Goal: Task Accomplishment & Management: Manage account settings

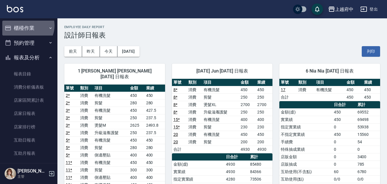
click at [26, 26] on button "櫃檯作業" at bounding box center [28, 28] width 53 height 15
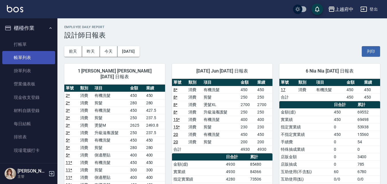
click at [20, 63] on link "帳單列表" at bounding box center [28, 57] width 53 height 13
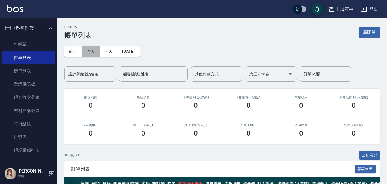
click at [90, 52] on button "昨天" at bounding box center [91, 51] width 18 height 11
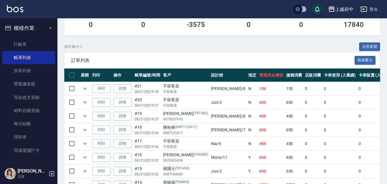
scroll to position [115, 0]
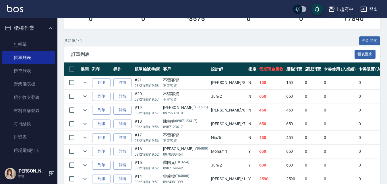
drag, startPoint x: 369, startPoint y: 40, endPoint x: 352, endPoint y: 44, distance: 17.7
click at [369, 40] on button "全部展開" at bounding box center [369, 40] width 21 height 9
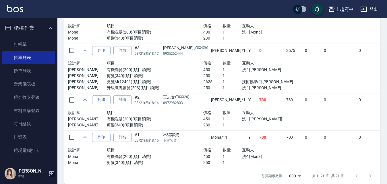
scroll to position [832, 0]
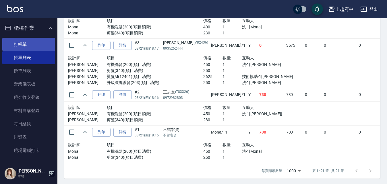
drag, startPoint x: 25, startPoint y: 46, endPoint x: 20, endPoint y: 44, distance: 5.1
click at [25, 46] on link "打帳單" at bounding box center [28, 44] width 53 height 13
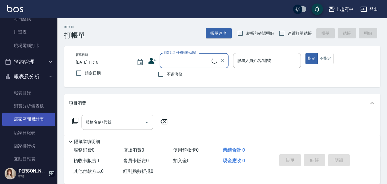
scroll to position [115, 0]
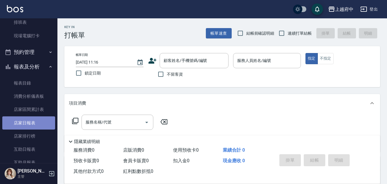
click at [31, 123] on link "店家日報表" at bounding box center [28, 123] width 53 height 13
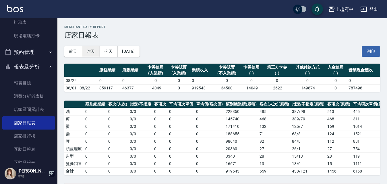
click at [89, 54] on button "昨天" at bounding box center [91, 51] width 18 height 11
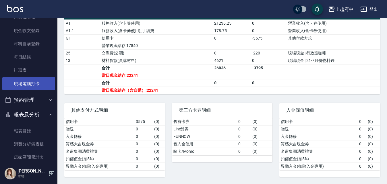
scroll to position [57, 0]
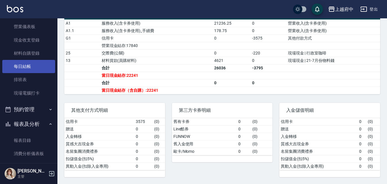
click at [24, 66] on link "每日結帳" at bounding box center [28, 66] width 53 height 13
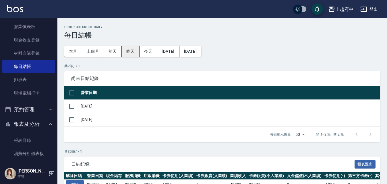
click at [128, 51] on button "昨天" at bounding box center [131, 51] width 18 height 11
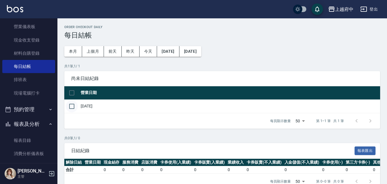
click at [69, 105] on input "checkbox" at bounding box center [72, 106] width 12 height 12
checkbox input "true"
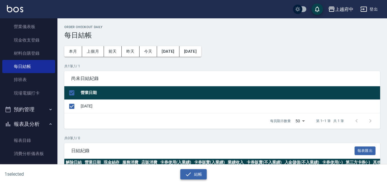
click at [192, 176] on button "結帳" at bounding box center [193, 174] width 27 height 11
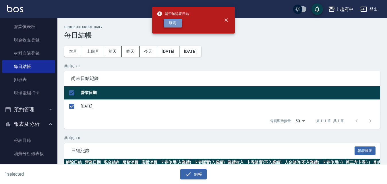
click at [171, 21] on button "確定" at bounding box center [173, 23] width 18 height 9
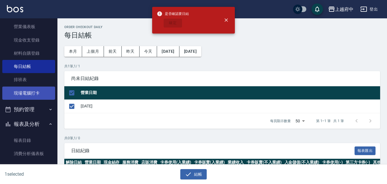
checkbox input "false"
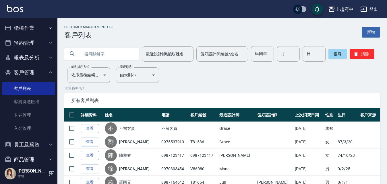
click at [28, 71] on button "客戶管理" at bounding box center [28, 72] width 53 height 15
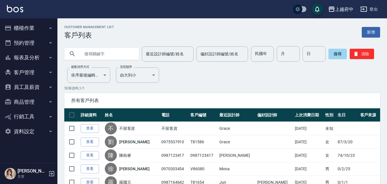
click at [31, 25] on button "櫃檯作業" at bounding box center [28, 28] width 53 height 15
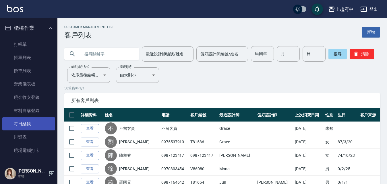
click at [21, 122] on link "每日結帳" at bounding box center [28, 123] width 53 height 13
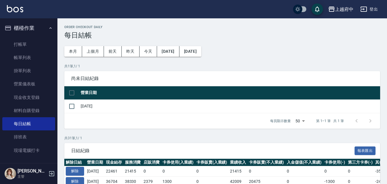
click at [32, 25] on button "櫃檯作業" at bounding box center [28, 28] width 53 height 15
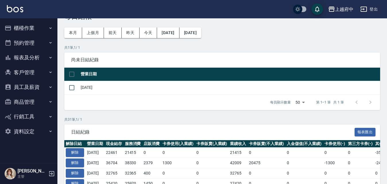
scroll to position [29, 0]
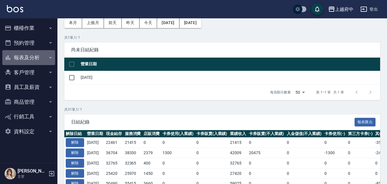
click at [26, 55] on button "報表及分析" at bounding box center [28, 57] width 53 height 15
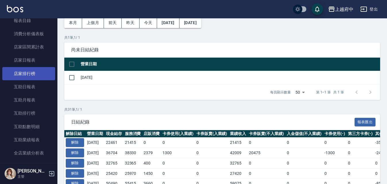
scroll to position [57, 0]
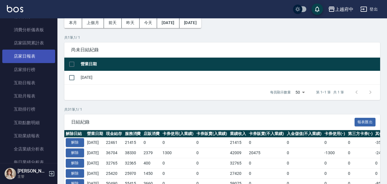
click at [28, 51] on link "店家日報表" at bounding box center [28, 56] width 53 height 13
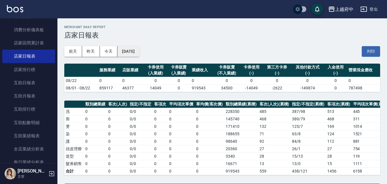
click at [131, 47] on button "[DATE]" at bounding box center [128, 51] width 22 height 11
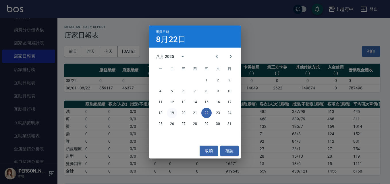
click at [169, 113] on button "19" at bounding box center [172, 113] width 10 height 10
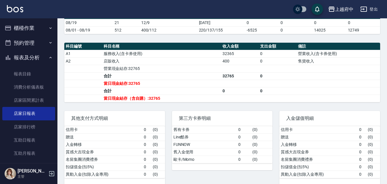
drag, startPoint x: 22, startPoint y: 59, endPoint x: 31, endPoint y: 54, distance: 9.9
click at [22, 59] on button "報表及分析" at bounding box center [28, 57] width 53 height 15
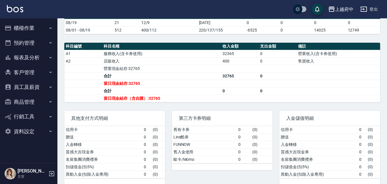
click at [30, 26] on button "櫃檯作業" at bounding box center [28, 28] width 53 height 15
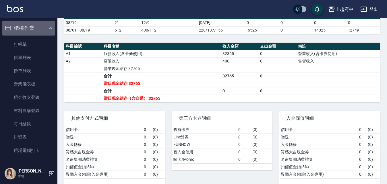
click at [29, 27] on button "櫃檯作業" at bounding box center [28, 28] width 53 height 15
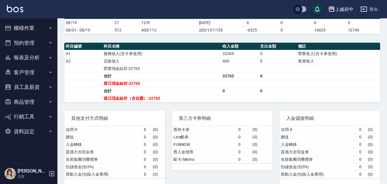
click at [24, 73] on button "客戶管理" at bounding box center [28, 72] width 53 height 15
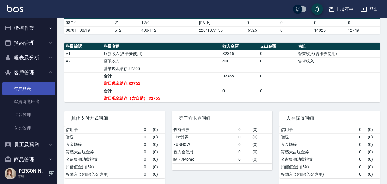
click at [23, 89] on link "客戶列表" at bounding box center [28, 88] width 53 height 13
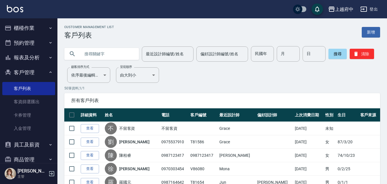
click at [114, 57] on input "text" at bounding box center [107, 53] width 54 height 15
type input "0987325081"
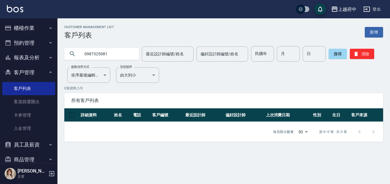
drag, startPoint x: 120, startPoint y: 56, endPoint x: 1, endPoint y: 32, distance: 121.0
click at [8, 46] on div "上越府中 登出 櫃檯作業 打帳單 帳單列表 掛單列表 營業儀表板 現金收支登錄 材料自購登錄 每日結帳 排班表 現場電腦打卡 預約管理 預約管理 單日預約紀錄…" at bounding box center [195, 92] width 390 height 184
drag, startPoint x: 102, startPoint y: 53, endPoint x: 100, endPoint y: 48, distance: 5.1
click at [101, 52] on input "text" at bounding box center [107, 53] width 54 height 15
type input "0932571871"
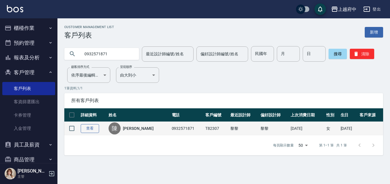
click at [93, 128] on link "查看" at bounding box center [90, 128] width 18 height 9
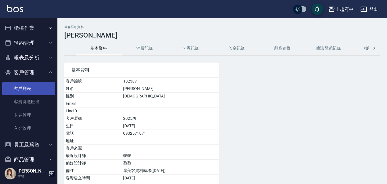
click at [18, 92] on link "客戶列表" at bounding box center [28, 88] width 53 height 13
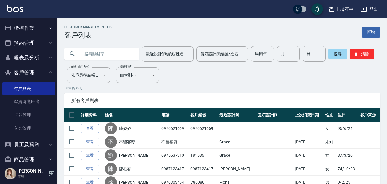
drag, startPoint x: 101, startPoint y: 53, endPoint x: 104, endPoint y: 46, distance: 6.9
click at [101, 52] on input "text" at bounding box center [107, 53] width 54 height 15
type input "0981120819"
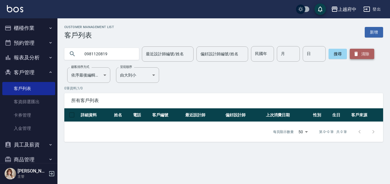
click at [366, 53] on button "清除" at bounding box center [362, 54] width 24 height 10
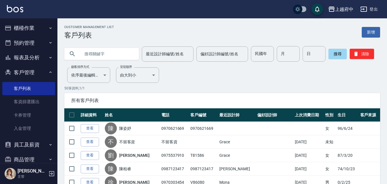
click at [117, 53] on input "text" at bounding box center [107, 53] width 54 height 15
type input "0985361554"
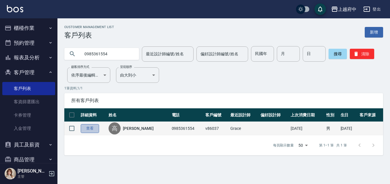
click at [93, 129] on link "查看" at bounding box center [90, 128] width 18 height 9
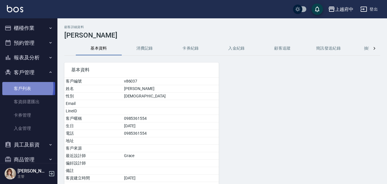
click at [15, 87] on link "客戶列表" at bounding box center [28, 88] width 53 height 13
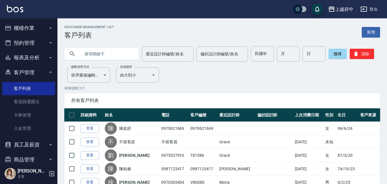
click at [107, 42] on div "最近設計師編號/姓名 最近設計師編號/姓名 偏好設計師編號/姓名 偏好設計師編號/姓名 民國年 民國年 月 月 日 日 搜尋 清除" at bounding box center [218, 50] width 323 height 22
click at [102, 59] on input "text" at bounding box center [107, 53] width 54 height 15
type input "0926135399"
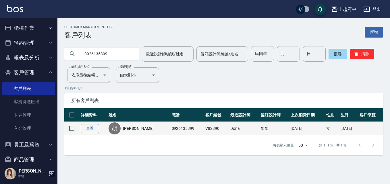
click at [100, 123] on td "查看" at bounding box center [93, 128] width 28 height 13
click at [92, 133] on td "查看" at bounding box center [93, 128] width 28 height 13
click at [92, 125] on link "查看" at bounding box center [90, 128] width 18 height 9
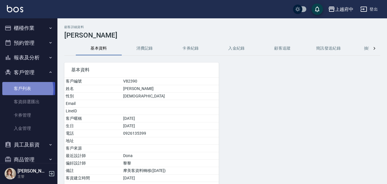
click at [22, 89] on link "客戶列表" at bounding box center [28, 88] width 53 height 13
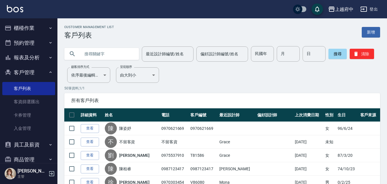
click at [102, 54] on input "text" at bounding box center [107, 53] width 54 height 15
type input "81574"
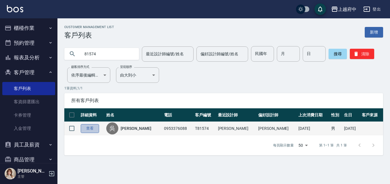
click at [87, 131] on link "查看" at bounding box center [90, 128] width 18 height 9
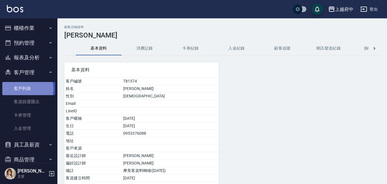
click at [27, 89] on link "客戶列表" at bounding box center [28, 88] width 53 height 13
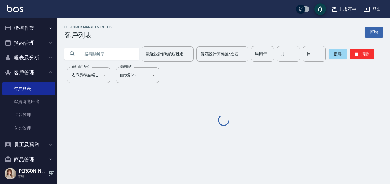
drag, startPoint x: 99, startPoint y: 50, endPoint x: 103, endPoint y: 43, distance: 7.7
click at [100, 47] on input "text" at bounding box center [107, 53] width 54 height 15
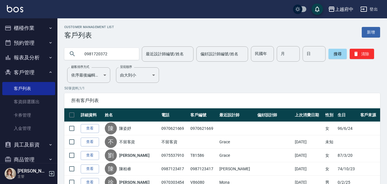
type input "0981720372"
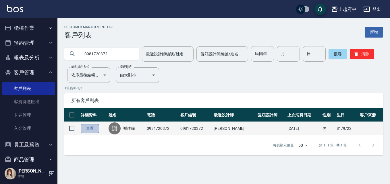
click at [93, 127] on link "查看" at bounding box center [90, 128] width 18 height 9
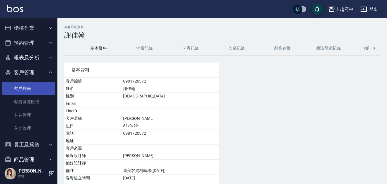
click at [19, 92] on link "客戶列表" at bounding box center [28, 88] width 53 height 13
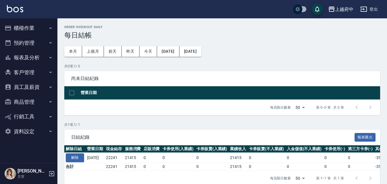
click at [26, 86] on button "員工及薪資" at bounding box center [28, 87] width 53 height 15
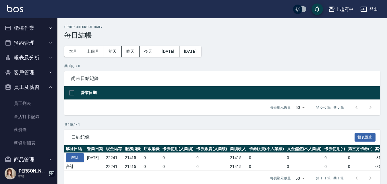
click at [26, 86] on button "員工及薪資" at bounding box center [28, 87] width 53 height 15
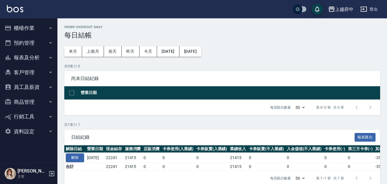
click at [31, 53] on button "報表及分析" at bounding box center [28, 57] width 53 height 15
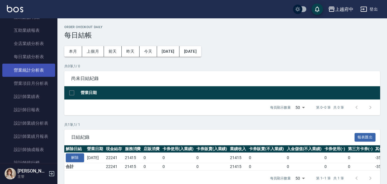
scroll to position [172, 0]
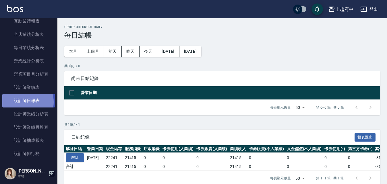
click at [23, 102] on link "設計師日報表" at bounding box center [28, 100] width 53 height 13
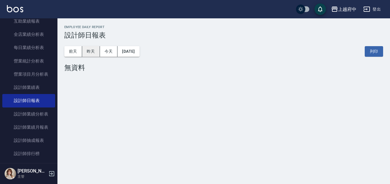
click at [88, 53] on button "昨天" at bounding box center [91, 51] width 18 height 11
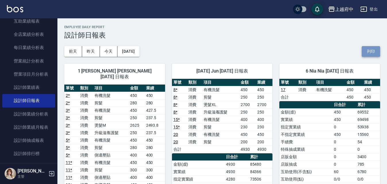
click at [370, 51] on button "列印" at bounding box center [371, 51] width 18 height 11
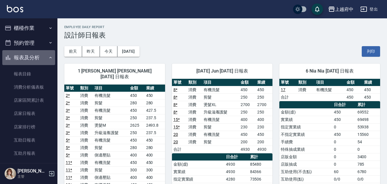
click at [33, 52] on button "報表及分析" at bounding box center [28, 57] width 53 height 15
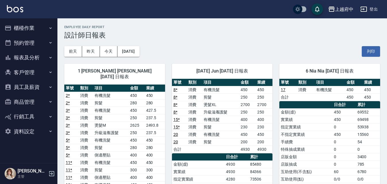
drag, startPoint x: 27, startPoint y: 72, endPoint x: 28, endPoint y: 92, distance: 20.7
click at [27, 71] on button "客戶管理" at bounding box center [28, 72] width 53 height 15
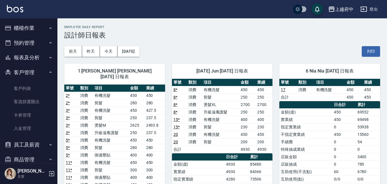
drag, startPoint x: 21, startPoint y: 89, endPoint x: 29, endPoint y: 93, distance: 9.0
click at [21, 89] on link "客戶列表" at bounding box center [28, 88] width 53 height 13
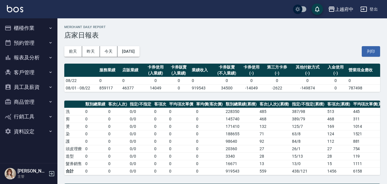
click at [53, 175] on icon "button" at bounding box center [51, 173] width 7 height 7
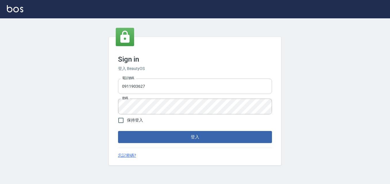
click at [152, 86] on input "0911903627" at bounding box center [195, 86] width 154 height 15
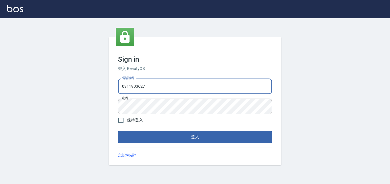
drag, startPoint x: 162, startPoint y: 86, endPoint x: 77, endPoint y: 87, distance: 84.7
click at [77, 87] on div "Sign in 登入 BeautyOS 電話號碼 [PHONE_NUMBER] 電話號碼 密碼 密碼 保持登入 登入 忘記密碼?" at bounding box center [195, 101] width 390 height 166
type input "0932050354"
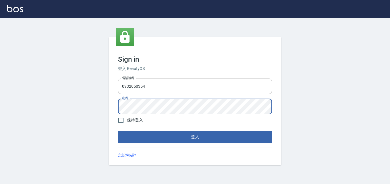
click at [109, 109] on div "Sign in 登入 BeautyOS 電話號碼 [PHONE_NUMBER] 電話號碼 密碼 密碼 保持登入 登入 忘記密碼?" at bounding box center [195, 101] width 172 height 129
click at [247, 139] on button "登入" at bounding box center [195, 137] width 154 height 12
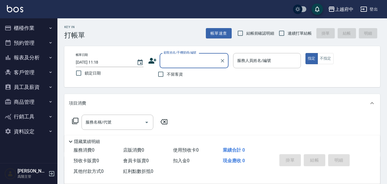
click at [32, 84] on button "員工及薪資" at bounding box center [28, 87] width 53 height 15
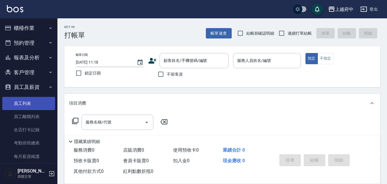
click at [24, 103] on link "員工列表" at bounding box center [28, 103] width 53 height 13
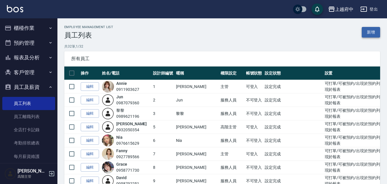
click at [373, 32] on link "新增" at bounding box center [371, 32] width 18 height 11
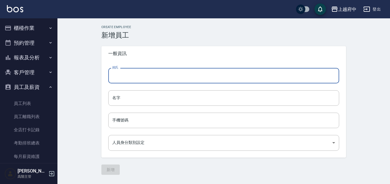
click at [163, 75] on input "姓氏" at bounding box center [223, 75] width 231 height 15
type input "5"
type input "張"
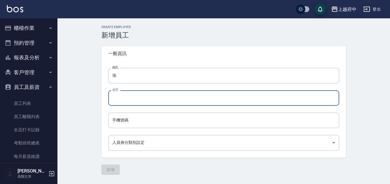
click at [116, 102] on input "名字" at bounding box center [223, 97] width 231 height 15
type input "鈞琇"
click at [119, 124] on input "手機號碼" at bounding box center [223, 120] width 231 height 15
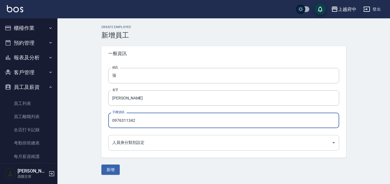
type input "0976311342"
click at [330, 146] on body "上越府中 登出 櫃檯作業 打帳單 帳單列表 掛單列表 座位開單 營業儀表板 現金收支登錄 高階收支登錄 材料自購登錄 每日結帳 排班表 現場電腦打卡 掃碼打卡…" at bounding box center [195, 92] width 390 height 184
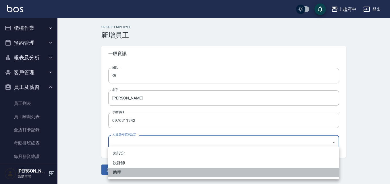
click at [120, 171] on li "助理" at bounding box center [223, 172] width 231 height 9
type input "68bd95e5-cc03-43f1-a4e4-0df2a381c335"
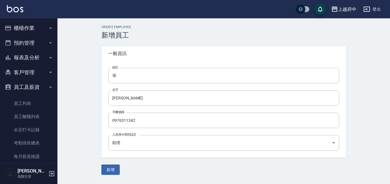
click at [160, 165] on div "新增" at bounding box center [223, 170] width 244 height 11
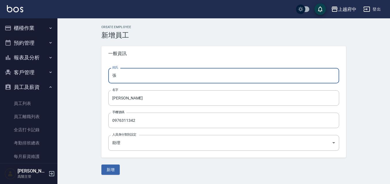
click at [121, 77] on input "張" at bounding box center [223, 75] width 231 height 15
click at [113, 97] on input "鈞琇" at bounding box center [223, 97] width 231 height 15
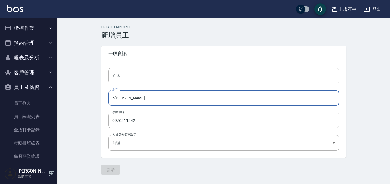
type input "鈞琇"
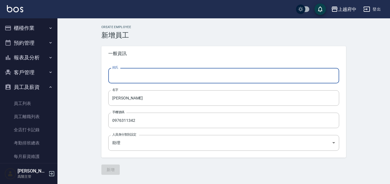
click at [116, 76] on input "姓氏" at bounding box center [223, 75] width 231 height 15
type input "Sheila"
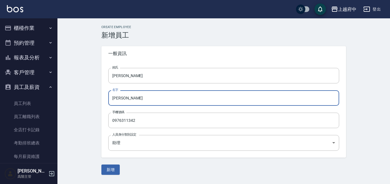
click at [114, 96] on input "鈞琇" at bounding box center [223, 97] width 231 height 15
click at [113, 98] on input "鈞琇" at bounding box center [223, 97] width 231 height 15
type input "張鈞琇"
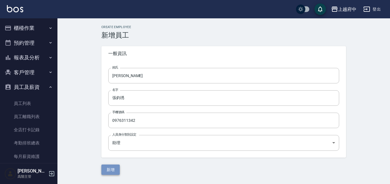
click at [110, 173] on button "新增" at bounding box center [110, 170] width 18 height 11
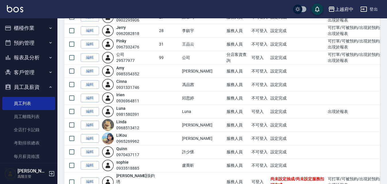
scroll to position [316, 0]
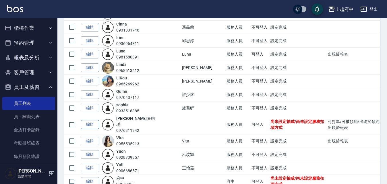
drag, startPoint x: 79, startPoint y: 121, endPoint x: 89, endPoint y: 121, distance: 9.8
click at [86, 121] on td "編輯" at bounding box center [89, 125] width 21 height 20
click at [90, 120] on link "編輯" at bounding box center [90, 124] width 18 height 9
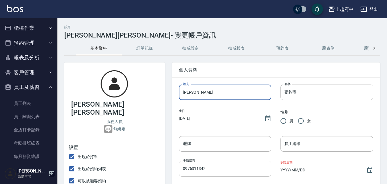
drag, startPoint x: 198, startPoint y: 92, endPoint x: 159, endPoint y: 94, distance: 38.8
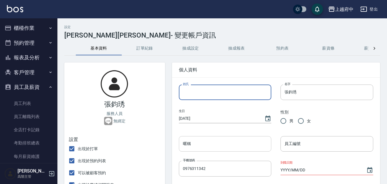
click at [190, 144] on input "暱稱" at bounding box center [225, 143] width 93 height 15
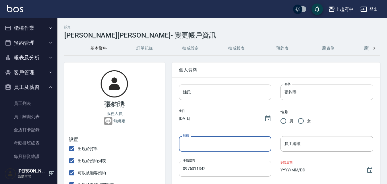
paste input "Sheila"
type input "Sheila"
drag, startPoint x: 202, startPoint y: 146, endPoint x: 152, endPoint y: 138, distance: 51.2
click at [197, 92] on input "姓氏" at bounding box center [225, 92] width 93 height 15
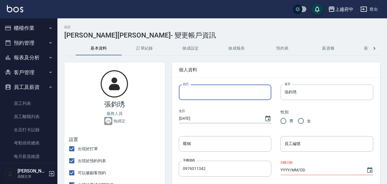
paste input "Sheila"
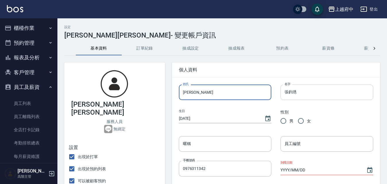
type input "Sheila"
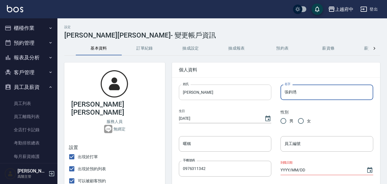
drag, startPoint x: 303, startPoint y: 94, endPoint x: 263, endPoint y: 93, distance: 39.9
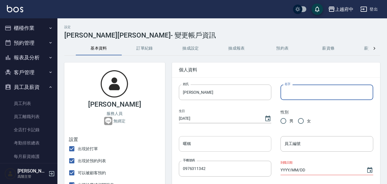
click at [194, 145] on input "暱稱" at bounding box center [225, 143] width 93 height 15
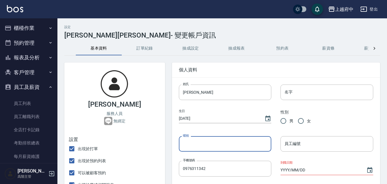
paste input "張鈞琇"
type input "張鈞琇"
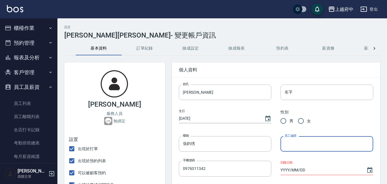
click at [311, 143] on input "員工編號" at bounding box center [326, 143] width 93 height 15
type input "25"
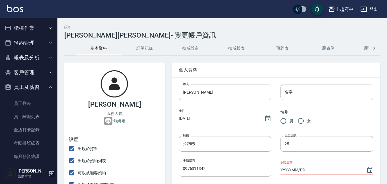
click at [283, 172] on input "YYYY/MM/DD" at bounding box center [320, 170] width 80 height 9
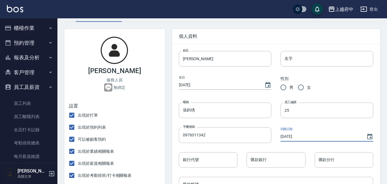
scroll to position [29, 0]
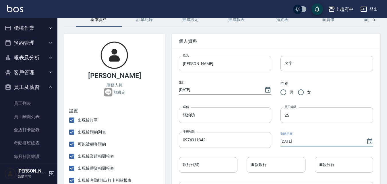
type input "[DATE]"
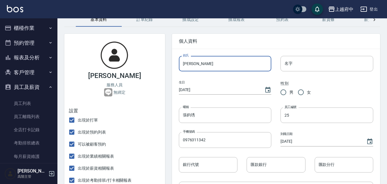
drag, startPoint x: 199, startPoint y: 64, endPoint x: 185, endPoint y: 64, distance: 13.2
click at [185, 64] on input "Sheila" at bounding box center [225, 63] width 93 height 15
type input "S"
click at [308, 63] on input "名字" at bounding box center [326, 63] width 93 height 15
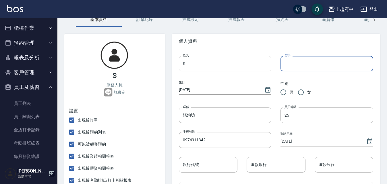
paste input "heila"
type input "heila"
click at [253, 43] on span "個人資料" at bounding box center [276, 41] width 194 height 6
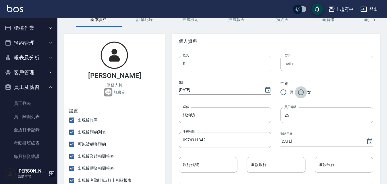
click at [300, 93] on input "女" at bounding box center [301, 92] width 12 height 12
radio input "true"
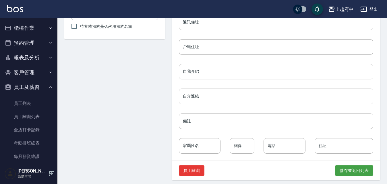
scroll to position [273, 0]
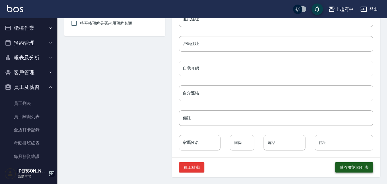
click at [342, 169] on button "儲存並返回列表" at bounding box center [354, 167] width 38 height 11
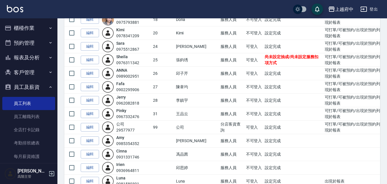
scroll to position [201, 0]
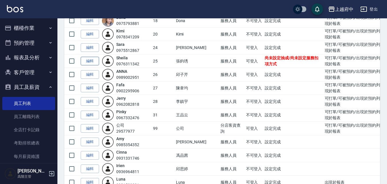
click at [84, 63] on link "編輯" at bounding box center [90, 61] width 18 height 9
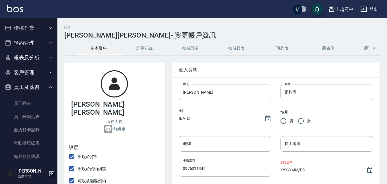
type input "S"
type input "heila"
radio input "true"
type input "張鈞琇"
type input "25"
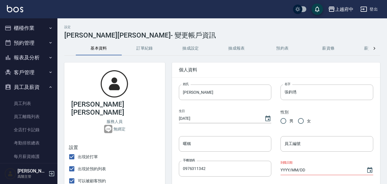
type input "[DATE]"
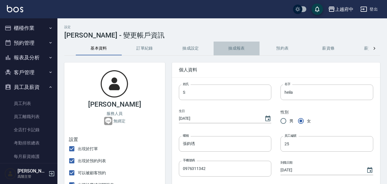
click at [229, 47] on button "抽成報表" at bounding box center [236, 49] width 46 height 14
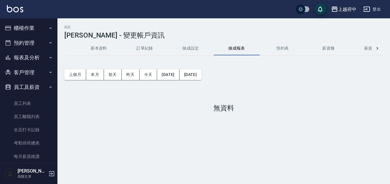
click at [193, 47] on button "抽成設定" at bounding box center [191, 49] width 46 height 14
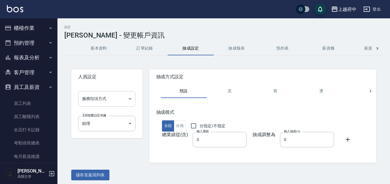
click at [115, 96] on body "上越府中 登出 櫃檯作業 打帳單 帳單列表 掛單列表 座位開單 營業儀表板 現金收支登錄 高階收支登錄 材料自購登錄 每日結帳 排班表 現場電腦打卡 掃碼打卡…" at bounding box center [195, 93] width 390 height 187
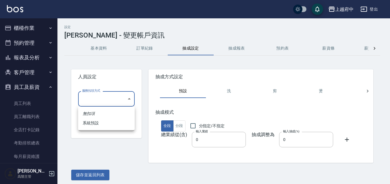
click at [90, 126] on li "系統預設" at bounding box center [106, 123] width 57 height 9
type input "系統預設"
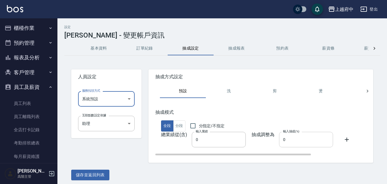
click at [288, 140] on input "0" at bounding box center [306, 139] width 54 height 15
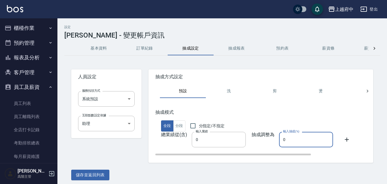
click at [288, 140] on input "0" at bounding box center [306, 139] width 54 height 15
click at [283, 139] on input "045" at bounding box center [306, 139] width 54 height 15
type input "45"
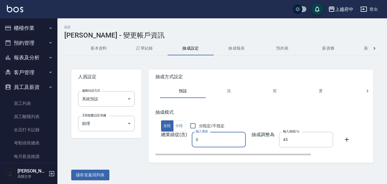
click at [205, 138] on input "0" at bounding box center [219, 139] width 54 height 15
drag, startPoint x: 205, startPoint y: 138, endPoint x: 185, endPoint y: 140, distance: 20.5
click at [185, 140] on div "總業績從(含) 輸入業績 0 輸入業績 抽成調整為 輸入抽成(%) 45 輸入抽成(%)" at bounding box center [298, 139] width 286 height 15
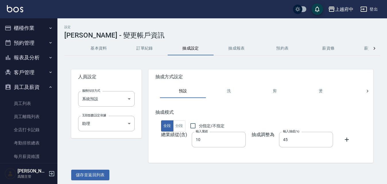
click at [213, 164] on div "人員設定 服務扣項方式 系統預設 系統預設 服務扣項方式 互助點數設定依據 助理 68bd95e5-cc03-43f1-a4e4-0df2a381c335 互…" at bounding box center [222, 122] width 316 height 118
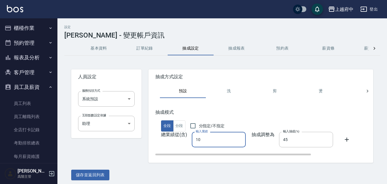
click at [206, 139] on input "10" at bounding box center [219, 139] width 54 height 15
type input "100000"
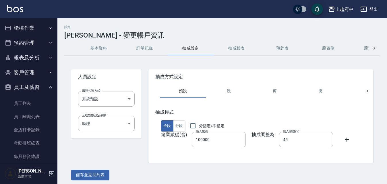
click at [232, 161] on div "抽成模式 全段 分段 分指定/不指定 總業績從(含) 輸入業績 100000 輸入業績 抽成調整為 輸入抽成(%) 45 輸入抽成(%)" at bounding box center [260, 130] width 225 height 65
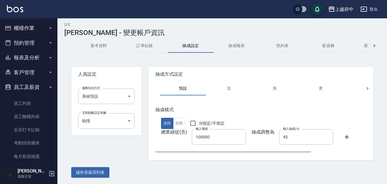
scroll to position [3, 0]
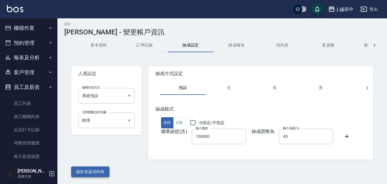
click at [103, 168] on button "儲存並返回列表" at bounding box center [90, 172] width 38 height 11
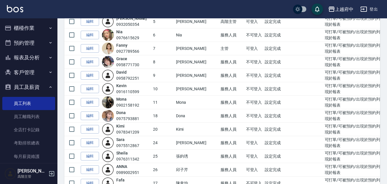
scroll to position [86, 0]
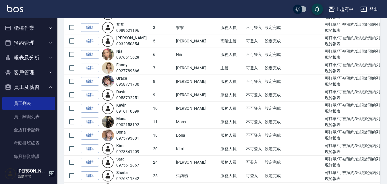
click at [90, 83] on link "編輯" at bounding box center [90, 81] width 18 height 9
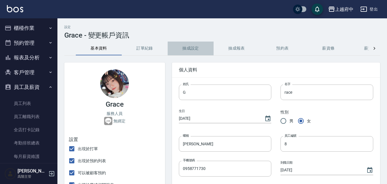
click at [188, 47] on button "抽成設定" at bounding box center [191, 49] width 46 height 14
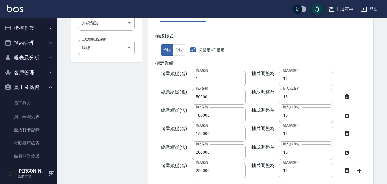
scroll to position [86, 0]
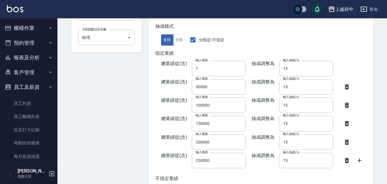
click at [343, 87] on icon at bounding box center [346, 87] width 7 height 7
type input "100000"
type input "150000"
type input "200000"
type input "250000"
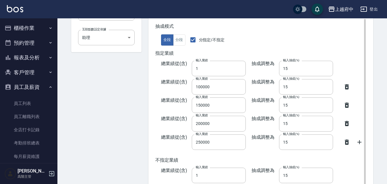
click at [345, 86] on icon at bounding box center [347, 86] width 4 height 5
type input "150000"
type input "200000"
type input "250000"
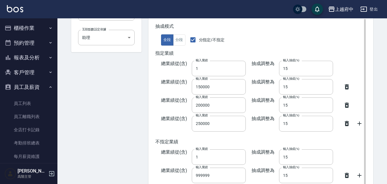
click at [345, 86] on icon at bounding box center [347, 86] width 4 height 5
type input "200000"
type input "250000"
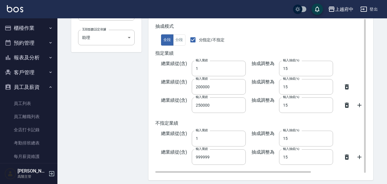
click at [345, 86] on icon at bounding box center [347, 86] width 4 height 5
type input "250000"
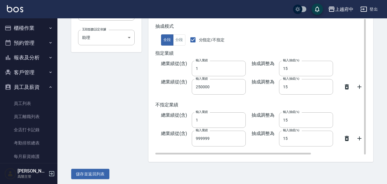
click at [345, 86] on icon at bounding box center [347, 86] width 4 height 5
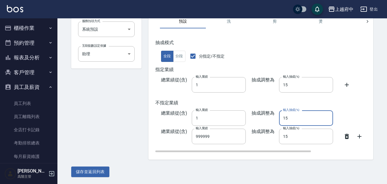
drag, startPoint x: 287, startPoint y: 116, endPoint x: 272, endPoint y: 124, distance: 16.7
click at [270, 122] on div "抽成調整為 輸入抽成(%) 15 輸入抽成(%)" at bounding box center [289, 117] width 87 height 15
type input "45"
drag, startPoint x: 283, startPoint y: 137, endPoint x: 269, endPoint y: 140, distance: 14.1
click at [269, 140] on div "抽成調整為 輸入抽成(%) 15 輸入抽成(%)" at bounding box center [289, 136] width 87 height 15
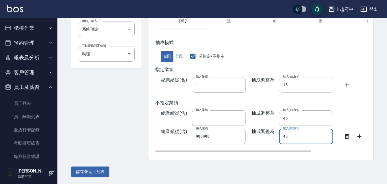
type input "45"
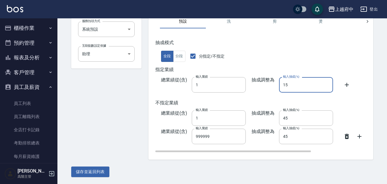
drag, startPoint x: 293, startPoint y: 88, endPoint x: 268, endPoint y: 89, distance: 25.6
click at [268, 89] on div "抽成調整為 輸入抽成(%) 15 輸入抽成(%)" at bounding box center [289, 84] width 87 height 15
type input "50"
click at [343, 85] on icon at bounding box center [346, 84] width 7 height 7
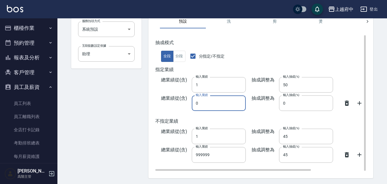
drag, startPoint x: 206, startPoint y: 103, endPoint x: 203, endPoint y: 108, distance: 6.2
click at [191, 105] on div "總業績從(含) 輸入業績 0 輸入業績" at bounding box center [200, 103] width 90 height 15
type input "300000"
drag, startPoint x: 294, startPoint y: 100, endPoint x: 266, endPoint y: 106, distance: 29.0
click at [266, 106] on div "抽成調整為 輸入抽成(%) 0 輸入抽成(%)" at bounding box center [289, 103] width 87 height 15
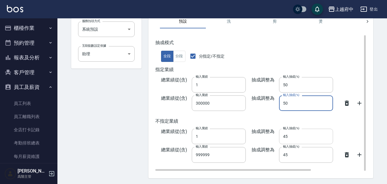
type input "50"
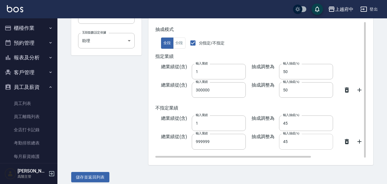
scroll to position [88, 0]
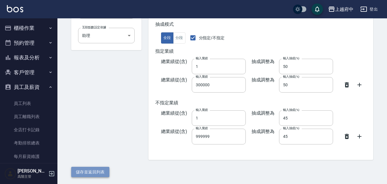
click at [88, 171] on button "儲存並返回列表" at bounding box center [90, 172] width 38 height 11
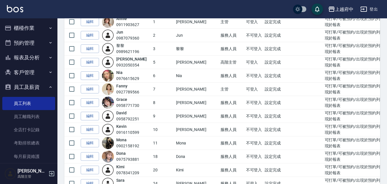
scroll to position [115, 0]
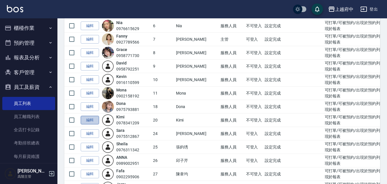
click at [88, 122] on link "編輯" at bounding box center [90, 120] width 18 height 9
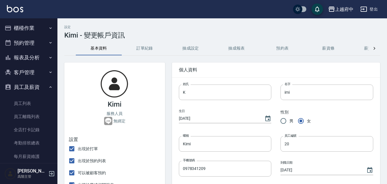
click at [195, 49] on button "抽成設定" at bounding box center [191, 49] width 46 height 14
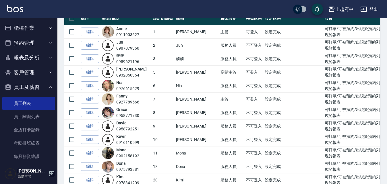
scroll to position [57, 0]
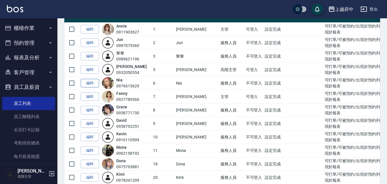
click at [87, 81] on link "編輯" at bounding box center [90, 83] width 18 height 9
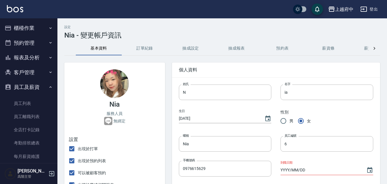
click at [193, 44] on button "抽成設定" at bounding box center [191, 49] width 46 height 14
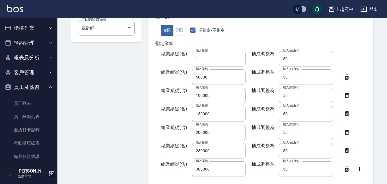
scroll to position [37, 0]
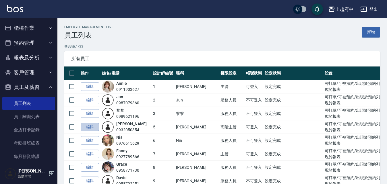
click at [96, 125] on link "編輯" at bounding box center [90, 127] width 18 height 9
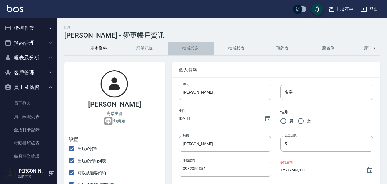
click at [188, 50] on button "抽成設定" at bounding box center [191, 49] width 46 height 14
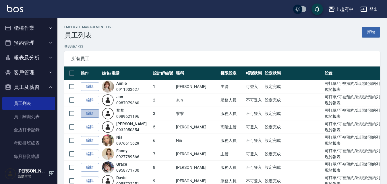
click at [95, 112] on link "編輯" at bounding box center [90, 113] width 18 height 9
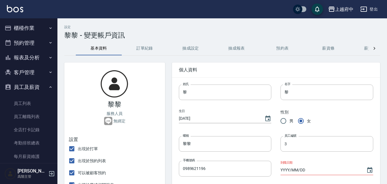
click at [184, 47] on button "抽成設定" at bounding box center [191, 49] width 46 height 14
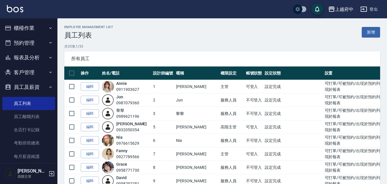
scroll to position [29, 0]
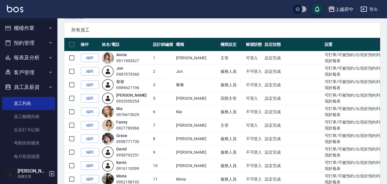
click at [52, 172] on icon "button" at bounding box center [51, 173] width 7 height 7
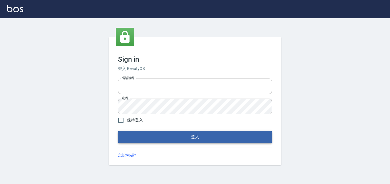
type input "0911903627"
click at [152, 137] on button "登入" at bounding box center [195, 137] width 154 height 12
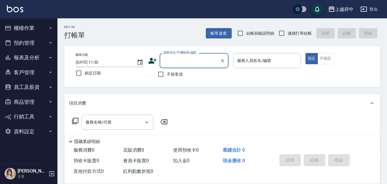
click at [30, 28] on button "櫃檯作業" at bounding box center [28, 28] width 53 height 15
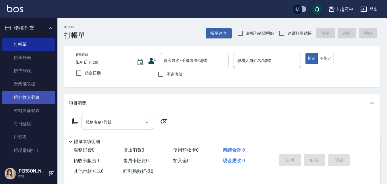
click at [24, 100] on link "現金收支登錄" at bounding box center [28, 97] width 53 height 13
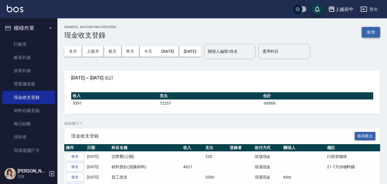
click at [371, 33] on button "新增" at bounding box center [371, 32] width 18 height 11
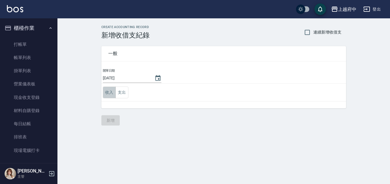
drag, startPoint x: 108, startPoint y: 88, endPoint x: 111, endPoint y: 91, distance: 4.9
click at [108, 88] on button "收入" at bounding box center [109, 93] width 13 height 12
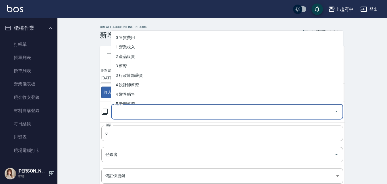
click at [139, 112] on input "科目" at bounding box center [223, 112] width 218 height 10
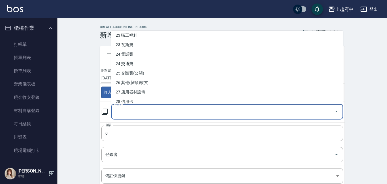
scroll to position [287, 0]
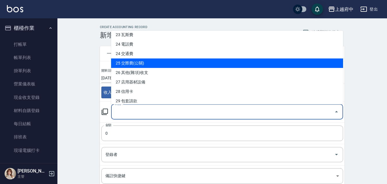
click at [130, 63] on li "25 交際費(公關)" at bounding box center [227, 63] width 232 height 9
type input "25 交際費(公關)"
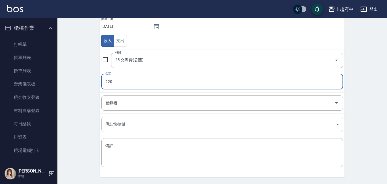
scroll to position [57, 0]
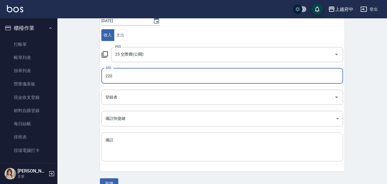
type input "220"
click at [132, 149] on textarea "備註" at bounding box center [222, 147] width 234 height 20
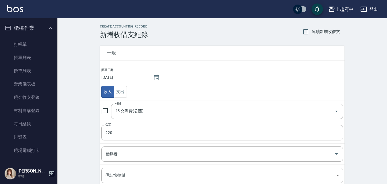
scroll to position [0, 0]
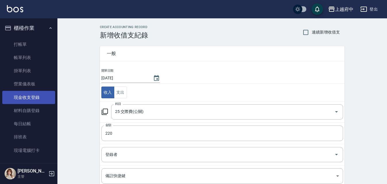
type textarea "vu"
drag, startPoint x: 20, startPoint y: 97, endPoint x: 16, endPoint y: 99, distance: 4.9
click at [20, 96] on link "現金收支登錄" at bounding box center [28, 97] width 53 height 13
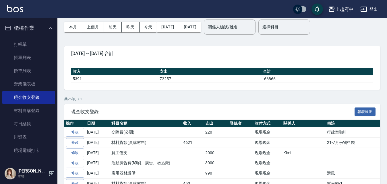
scroll to position [57, 0]
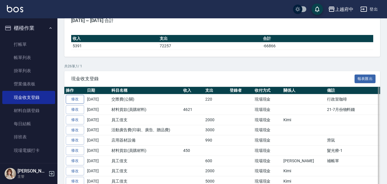
click at [73, 99] on link "修改" at bounding box center [75, 99] width 18 height 9
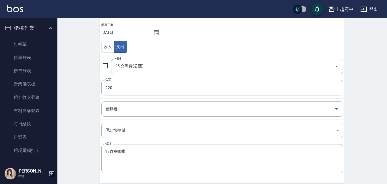
scroll to position [62, 0]
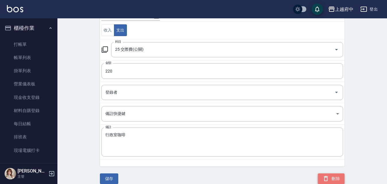
click at [332, 181] on button "刪除" at bounding box center [331, 179] width 27 height 11
click at [94, 58] on div "一般 開單日期 [DATE] 收入 支出 科目 25 交際費(公關) 科目 金額 220 金額 登錄者 登錄者 備註快捷鍵 ​ 備註快捷鍵 備註 行政室咖啡 …" at bounding box center [218, 72] width 251 height 190
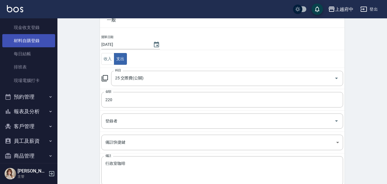
scroll to position [57, 0]
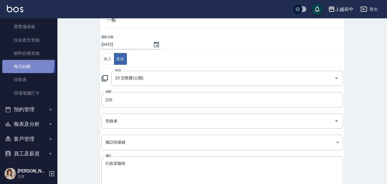
click at [23, 62] on link "每日結帳" at bounding box center [28, 66] width 53 height 13
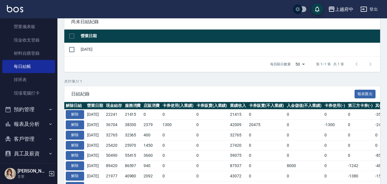
scroll to position [57, 0]
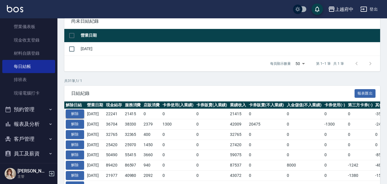
click at [75, 111] on button "解除" at bounding box center [75, 114] width 18 height 9
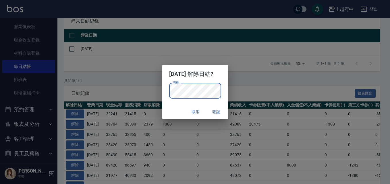
click at [167, 105] on div "取消 確認" at bounding box center [195, 111] width 66 height 15
click at [220, 110] on button "確認" at bounding box center [216, 112] width 18 height 11
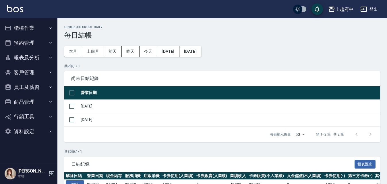
drag, startPoint x: 22, startPoint y: 26, endPoint x: 30, endPoint y: 31, distance: 9.2
click at [22, 26] on button "櫃檯作業" at bounding box center [28, 28] width 53 height 15
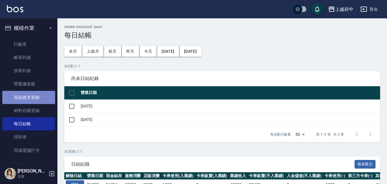
click at [32, 95] on link "現金收支登錄" at bounding box center [28, 97] width 53 height 13
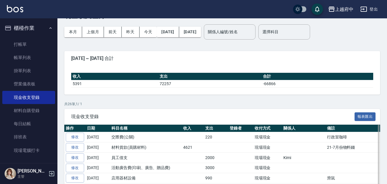
scroll to position [57, 0]
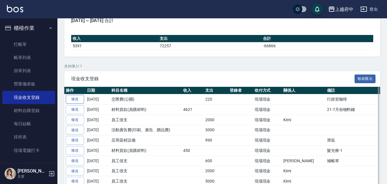
click at [79, 101] on link "修改" at bounding box center [75, 99] width 18 height 9
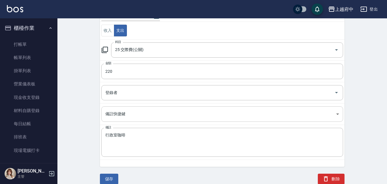
scroll to position [62, 0]
click at [339, 183] on button "刪除" at bounding box center [331, 179] width 27 height 11
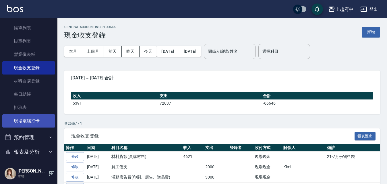
scroll to position [57, 0]
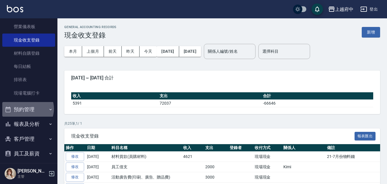
click at [26, 109] on button "預約管理" at bounding box center [28, 109] width 53 height 15
click at [28, 110] on button "預約管理" at bounding box center [28, 109] width 53 height 15
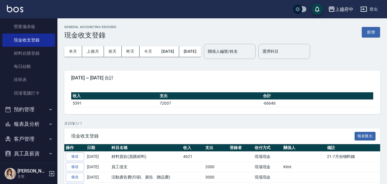
click at [27, 126] on button "報表及分析" at bounding box center [28, 124] width 53 height 15
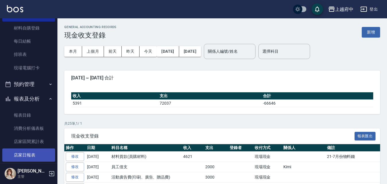
scroll to position [115, 0]
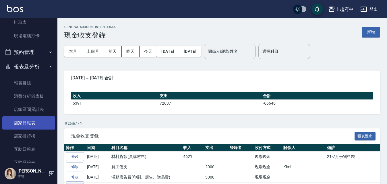
click at [28, 121] on link "店家日報表" at bounding box center [28, 123] width 53 height 13
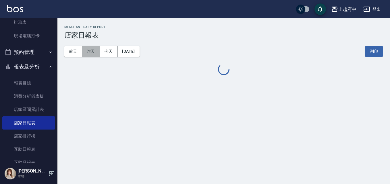
click at [91, 51] on button "昨天" at bounding box center [91, 51] width 18 height 11
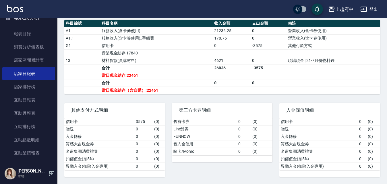
scroll to position [115, 0]
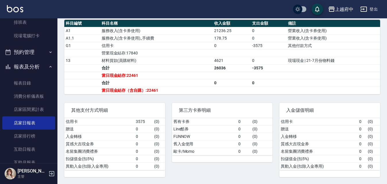
drag, startPoint x: 32, startPoint y: 67, endPoint x: 32, endPoint y: 63, distance: 3.2
click at [32, 63] on button "報表及分析" at bounding box center [28, 66] width 53 height 15
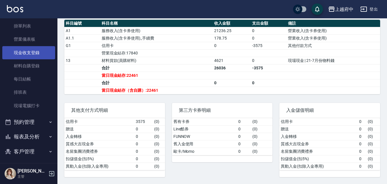
scroll to position [20, 0]
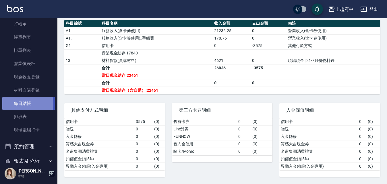
click at [20, 104] on link "每日結帳" at bounding box center [28, 103] width 53 height 13
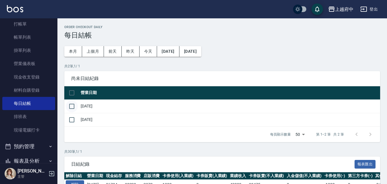
click at [71, 106] on input "checkbox" at bounding box center [72, 106] width 12 height 12
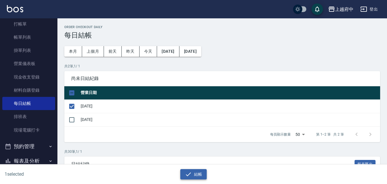
click at [191, 173] on icon "button" at bounding box center [188, 174] width 7 height 7
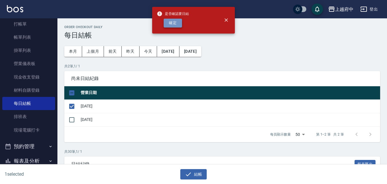
click at [176, 21] on button "確定" at bounding box center [173, 23] width 18 height 9
checkbox input "false"
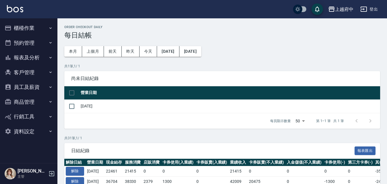
click at [24, 26] on button "櫃檯作業" at bounding box center [28, 28] width 53 height 15
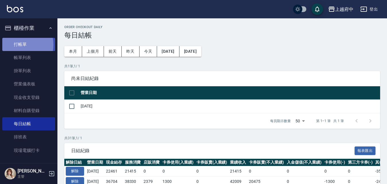
click at [18, 44] on link "打帳單" at bounding box center [28, 44] width 53 height 13
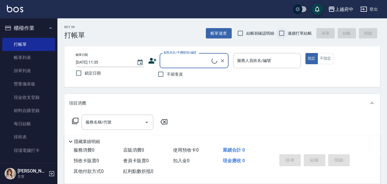
click at [284, 33] on input "連續打單結帳" at bounding box center [281, 33] width 12 height 12
checkbox input "true"
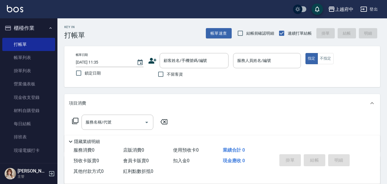
click at [153, 63] on icon at bounding box center [152, 61] width 8 height 6
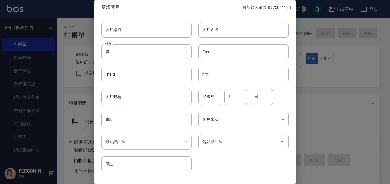
click at [119, 27] on input "客戶編號" at bounding box center [146, 29] width 90 height 15
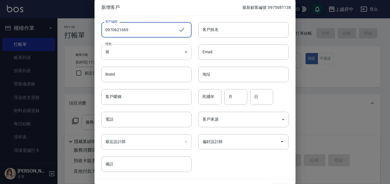
type input "0970621669"
click at [124, 50] on body "上越府中 登出 櫃檯作業 打帳單 帳單列表 掛單列表 營業儀表板 現金收支登錄 材料自購登錄 每日結帳 排班表 現場電腦打卡 預約管理 預約管理 單日預約紀錄…" at bounding box center [195, 140] width 390 height 281
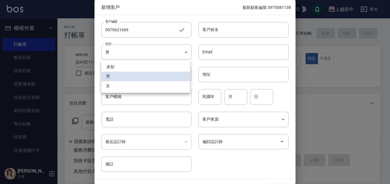
click at [108, 86] on li "女" at bounding box center [145, 85] width 89 height 9
type input "FEMALE"
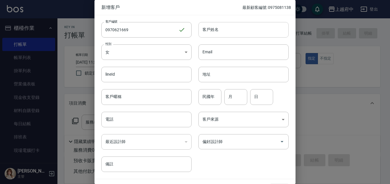
click at [229, 28] on input "客戶姓名" at bounding box center [243, 29] width 90 height 15
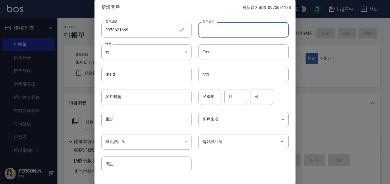
type input "t"
type input "陳姿妤"
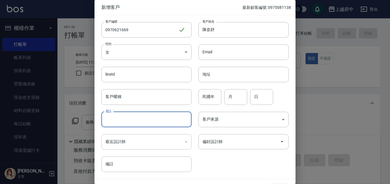
click at [117, 123] on input "電話" at bounding box center [146, 119] width 90 height 15
type input "0970621669"
click at [214, 95] on input "民國年" at bounding box center [209, 96] width 23 height 15
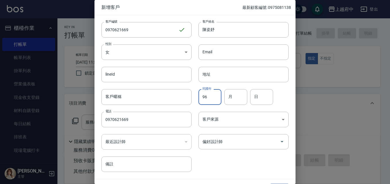
type input "96"
type input "6"
type input "24"
click at [212, 159] on div "客戶編號 0970621669 ​ 客戶編號 客戶姓名 陳姿妤 客戶姓名 性別 女 FEMALE 性別 Email Email lineId lineId 地…" at bounding box center [191, 93] width 194 height 157
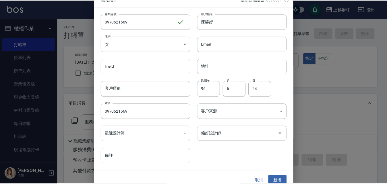
scroll to position [15, 0]
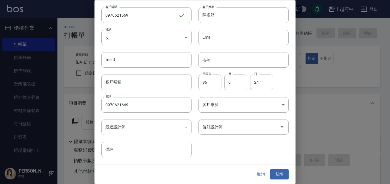
drag, startPoint x: 271, startPoint y: 174, endPoint x: 267, endPoint y: 159, distance: 15.9
click at [271, 174] on button "新增" at bounding box center [279, 174] width 18 height 11
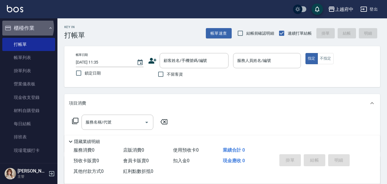
click at [25, 27] on button "櫃檯作業" at bounding box center [28, 28] width 53 height 15
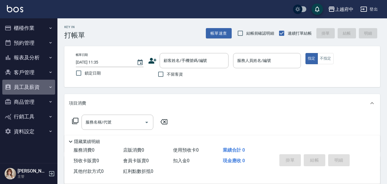
click at [23, 87] on button "員工及薪資" at bounding box center [28, 87] width 53 height 15
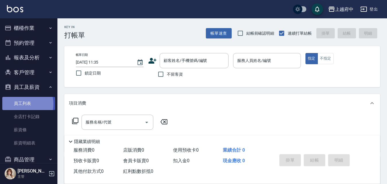
click at [24, 104] on link "員工列表" at bounding box center [28, 103] width 53 height 13
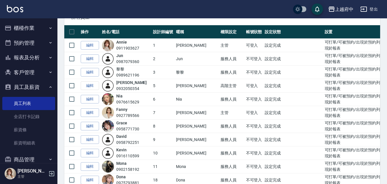
scroll to position [19, 0]
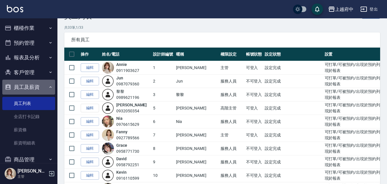
click at [34, 86] on button "員工及薪資" at bounding box center [28, 87] width 53 height 15
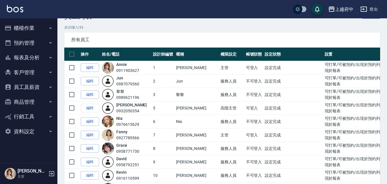
click at [24, 74] on button "客戶管理" at bounding box center [28, 72] width 53 height 15
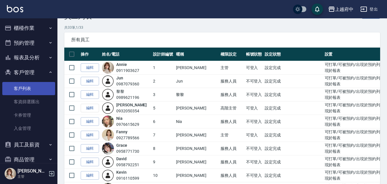
click at [22, 87] on link "客戶列表" at bounding box center [28, 88] width 53 height 13
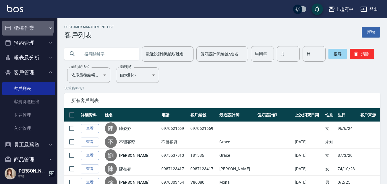
click at [24, 26] on button "櫃檯作業" at bounding box center [28, 28] width 53 height 15
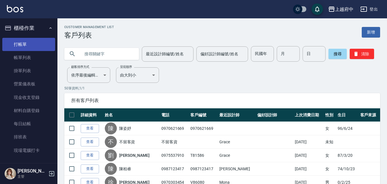
click at [19, 44] on link "打帳單" at bounding box center [28, 44] width 53 height 13
